Goal: Task Accomplishment & Management: Manage account settings

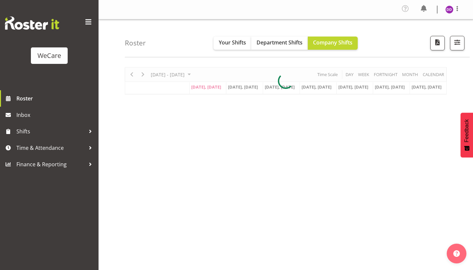
select select "location"
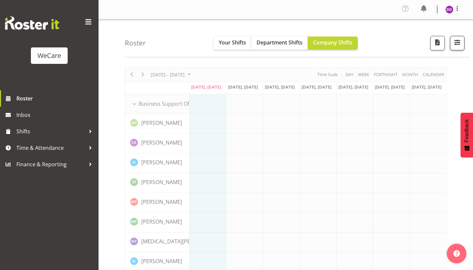
click at [462, 40] on span "button" at bounding box center [457, 42] width 9 height 9
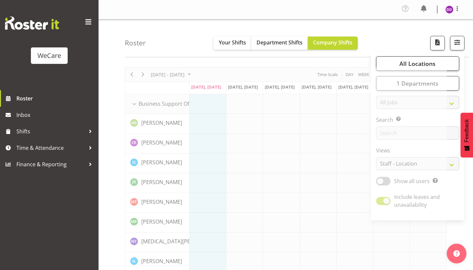
click at [436, 64] on span "All Locations" at bounding box center [418, 63] width 36 height 8
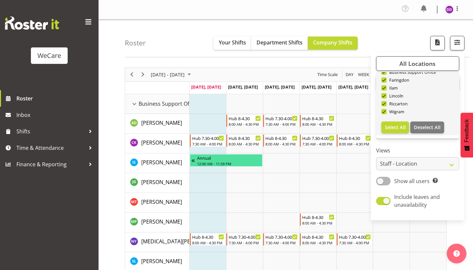
scroll to position [24, 0]
click at [427, 126] on span "Deselect All" at bounding box center [427, 127] width 27 height 6
checkbox input "false"
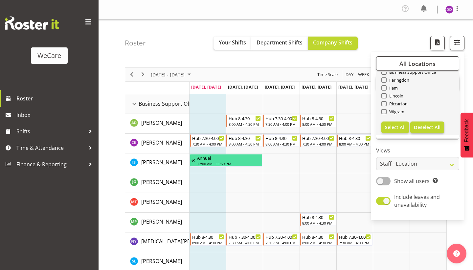
checkbox input "false"
click at [396, 114] on span "Wigram" at bounding box center [396, 111] width 18 height 5
click at [386, 114] on input "Wigram" at bounding box center [384, 111] width 4 height 4
checkbox input "true"
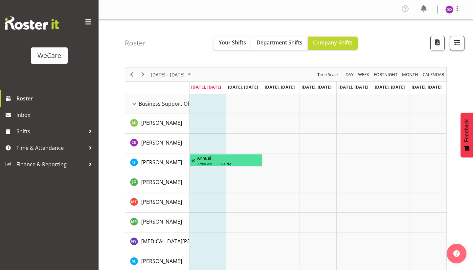
click at [455, 49] on button "button" at bounding box center [457, 43] width 14 height 14
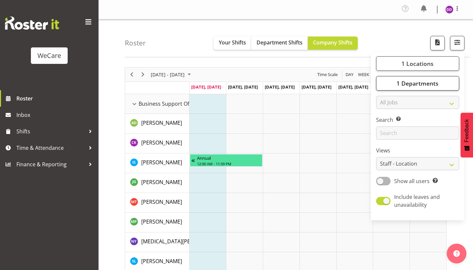
click at [425, 86] on span "1 Departments" at bounding box center [418, 83] width 42 height 8
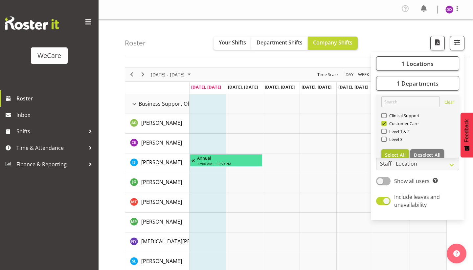
click at [395, 154] on span "Select All" at bounding box center [395, 155] width 21 height 6
checkbox input "true"
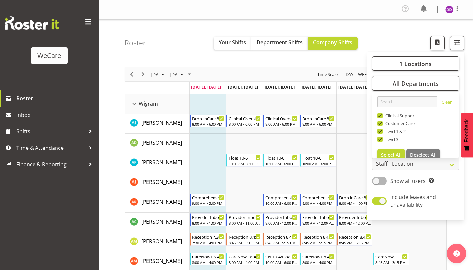
click at [170, 51] on div "Roster Your Shifts Department Shifts Company Shifts 1 Locations Clear Business …" at bounding box center [297, 38] width 345 height 38
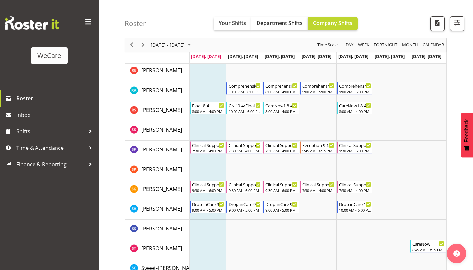
scroll to position [736, 0]
